Goal: Find specific page/section: Find specific page/section

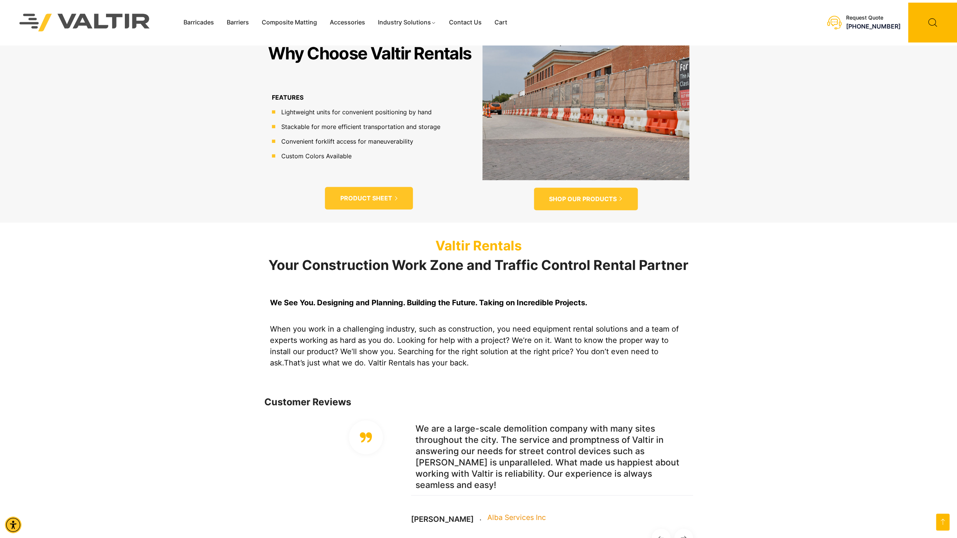
scroll to position [451, 0]
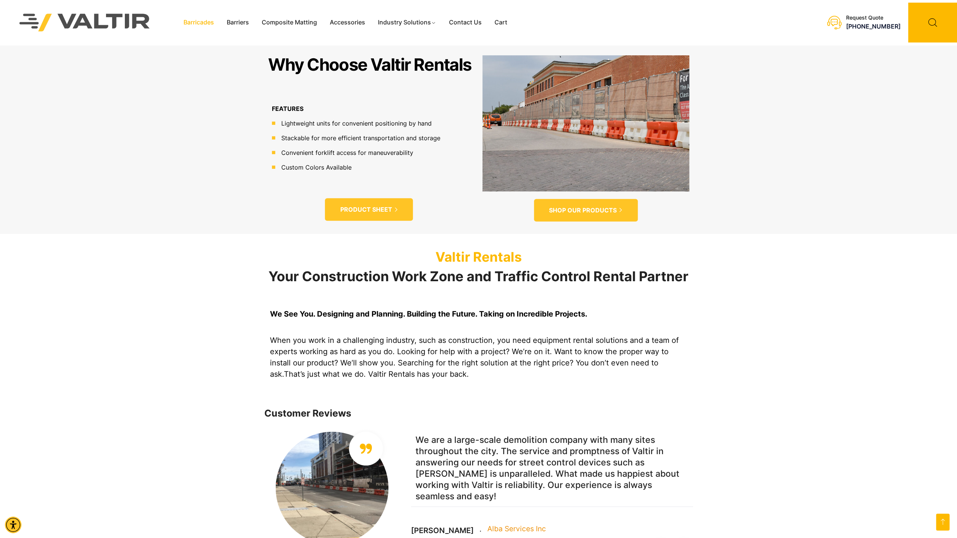
click at [210, 23] on link "Barricades" at bounding box center [198, 22] width 43 height 11
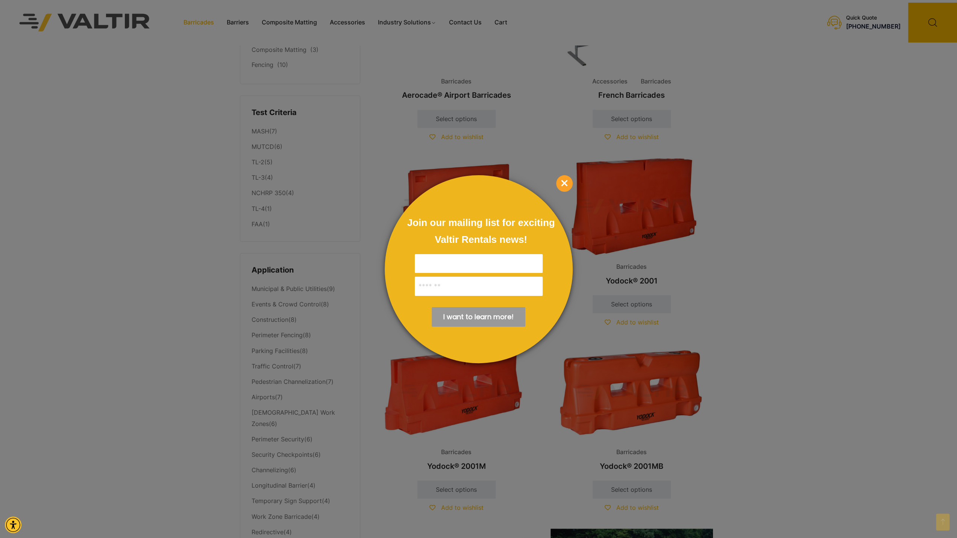
scroll to position [59, 0]
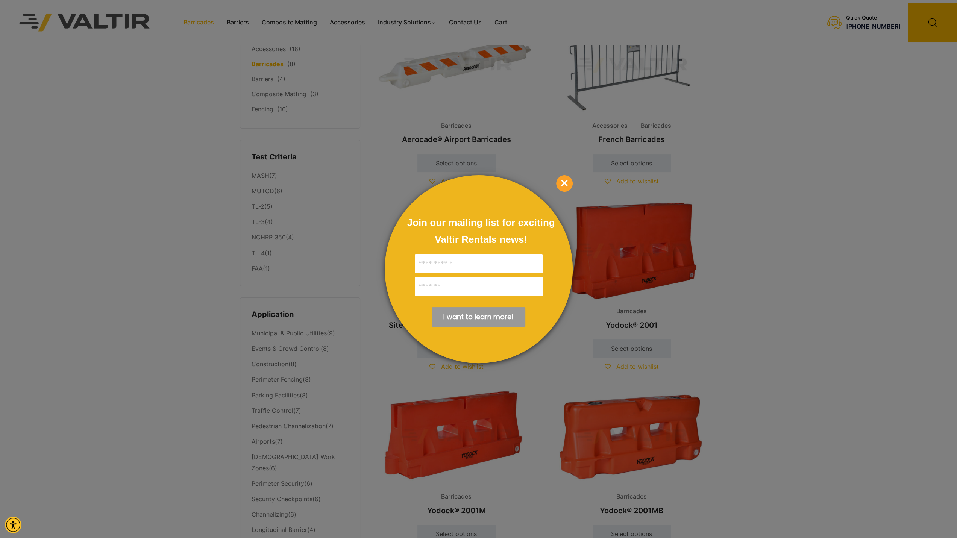
click at [566, 184] on span "×" at bounding box center [564, 183] width 17 height 17
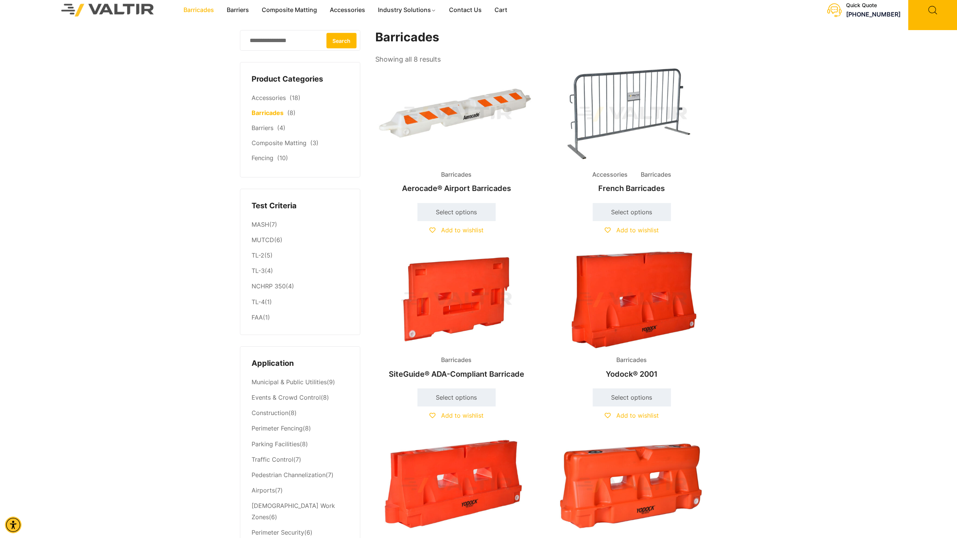
scroll to position [0, 0]
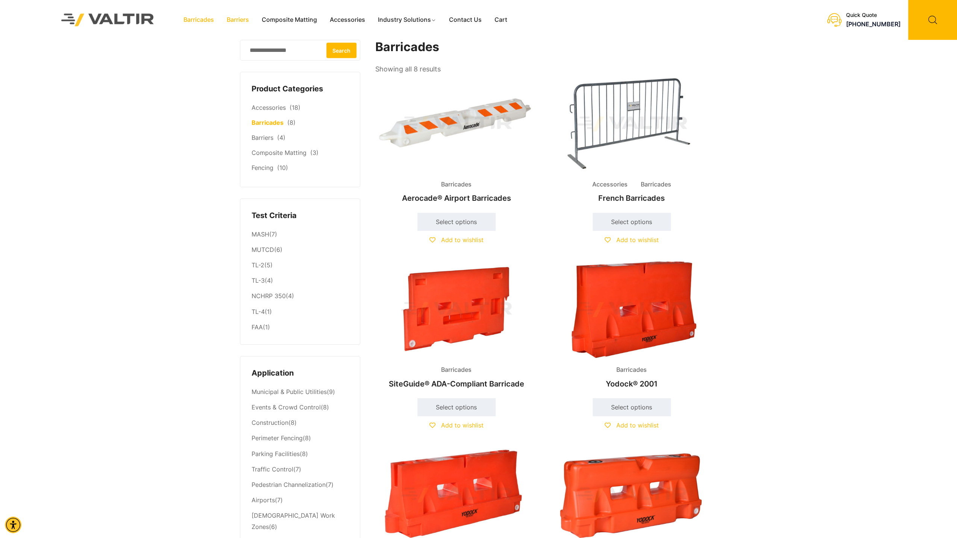
click at [244, 18] on link "Barriers" at bounding box center [237, 19] width 35 height 11
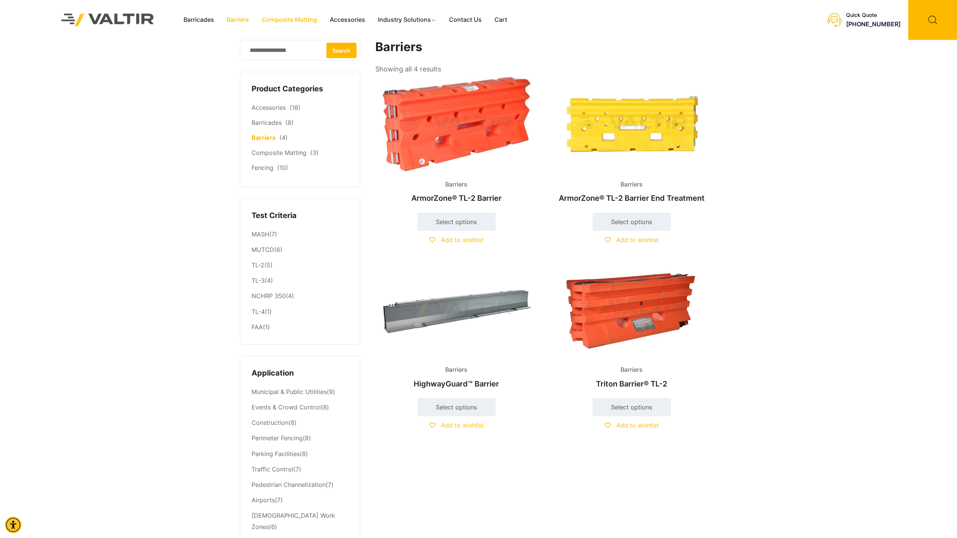
click at [282, 22] on link "Composite Matting" at bounding box center [289, 19] width 68 height 11
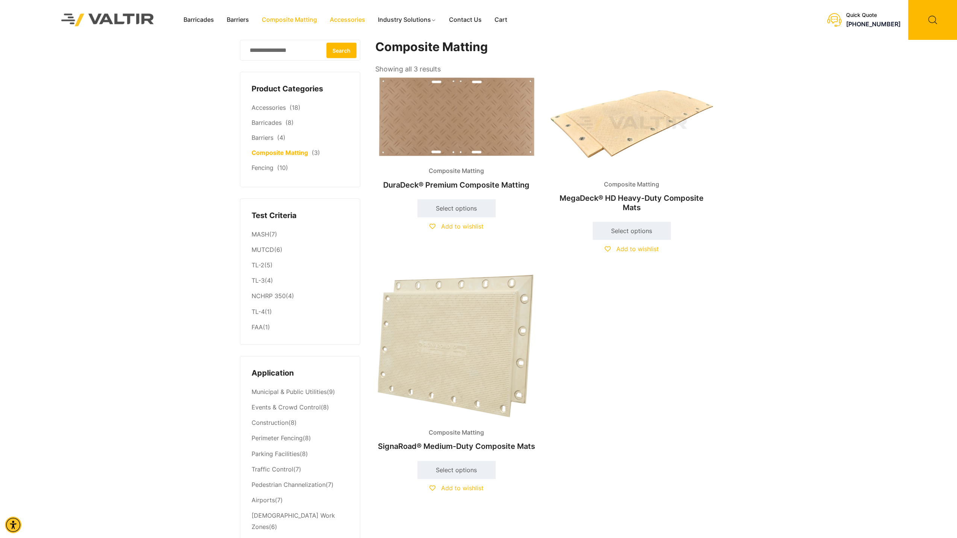
click at [349, 19] on link "Accessories" at bounding box center [347, 19] width 48 height 11
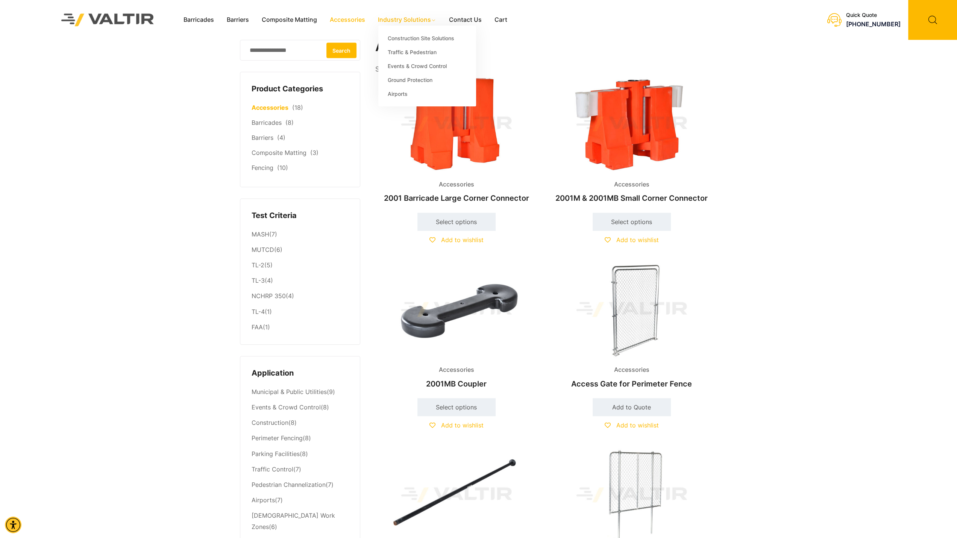
click at [415, 21] on link "Industry Solutions" at bounding box center [406, 19] width 71 height 11
click at [420, 64] on link "Events & Crowd Control" at bounding box center [427, 66] width 98 height 14
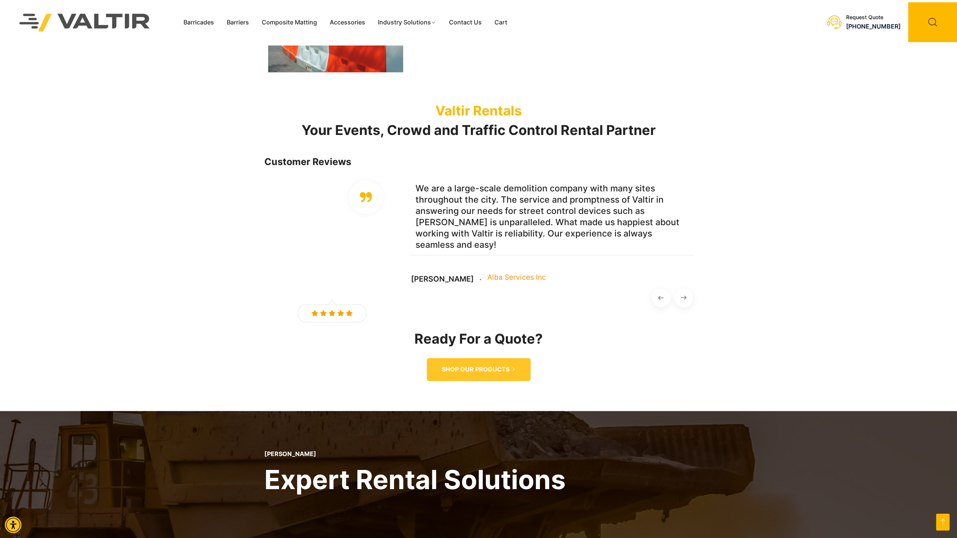
scroll to position [795, 0]
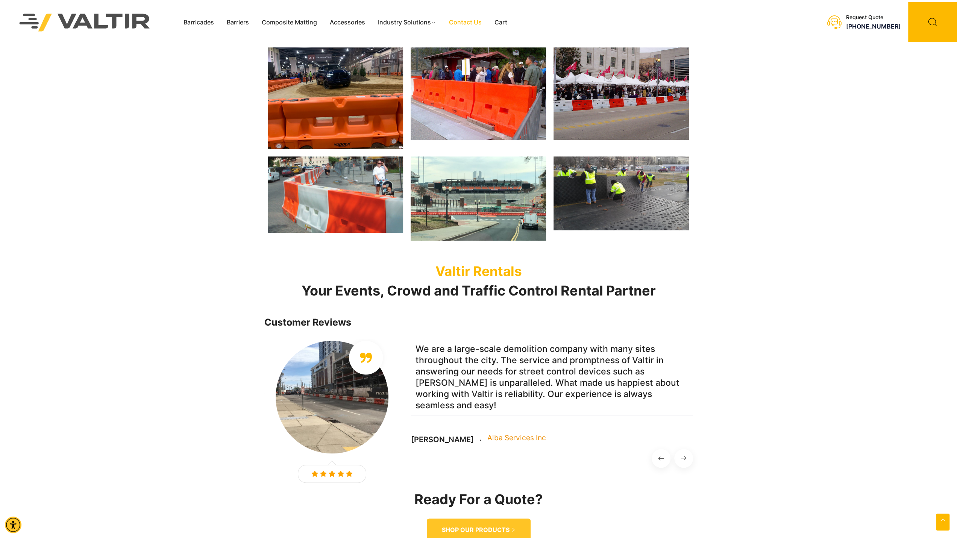
click at [465, 24] on link "Contact Us" at bounding box center [464, 22] width 45 height 11
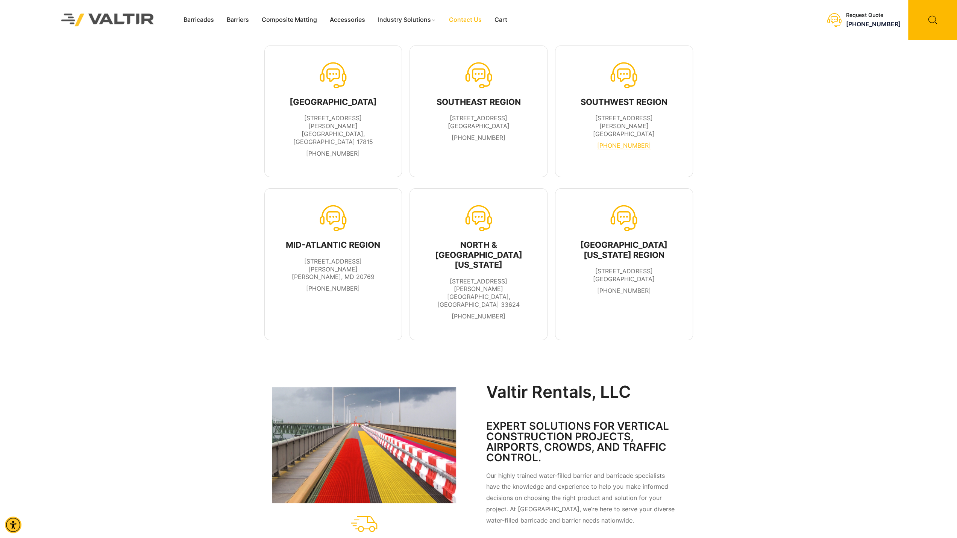
scroll to position [150, 0]
